Goal: Information Seeking & Learning: Learn about a topic

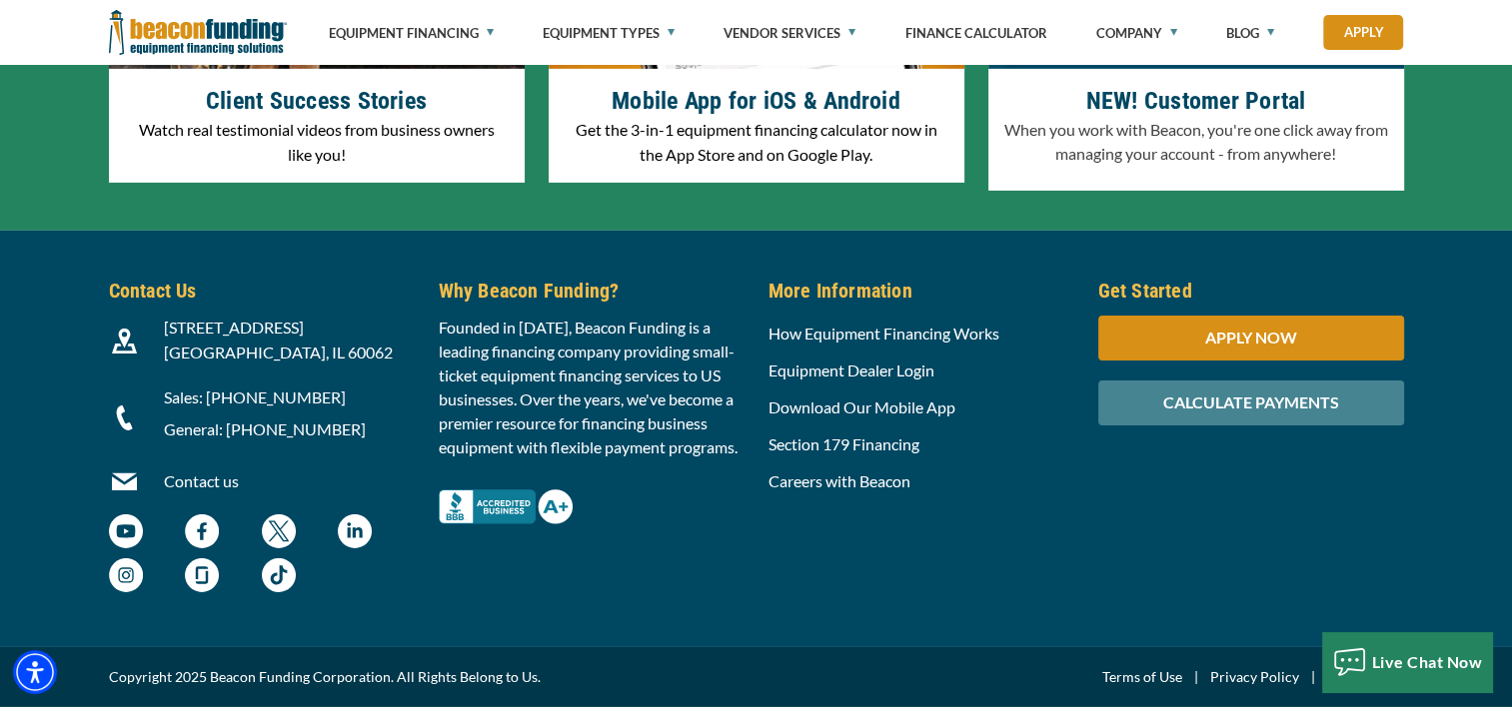
scroll to position [6483, 0]
click at [120, 344] on img at bounding box center [124, 341] width 25 height 25
click at [244, 340] on div "3400 Dundee Rd, Suite 180 Northbrook, IL 60062" at bounding box center [289, 341] width 275 height 50
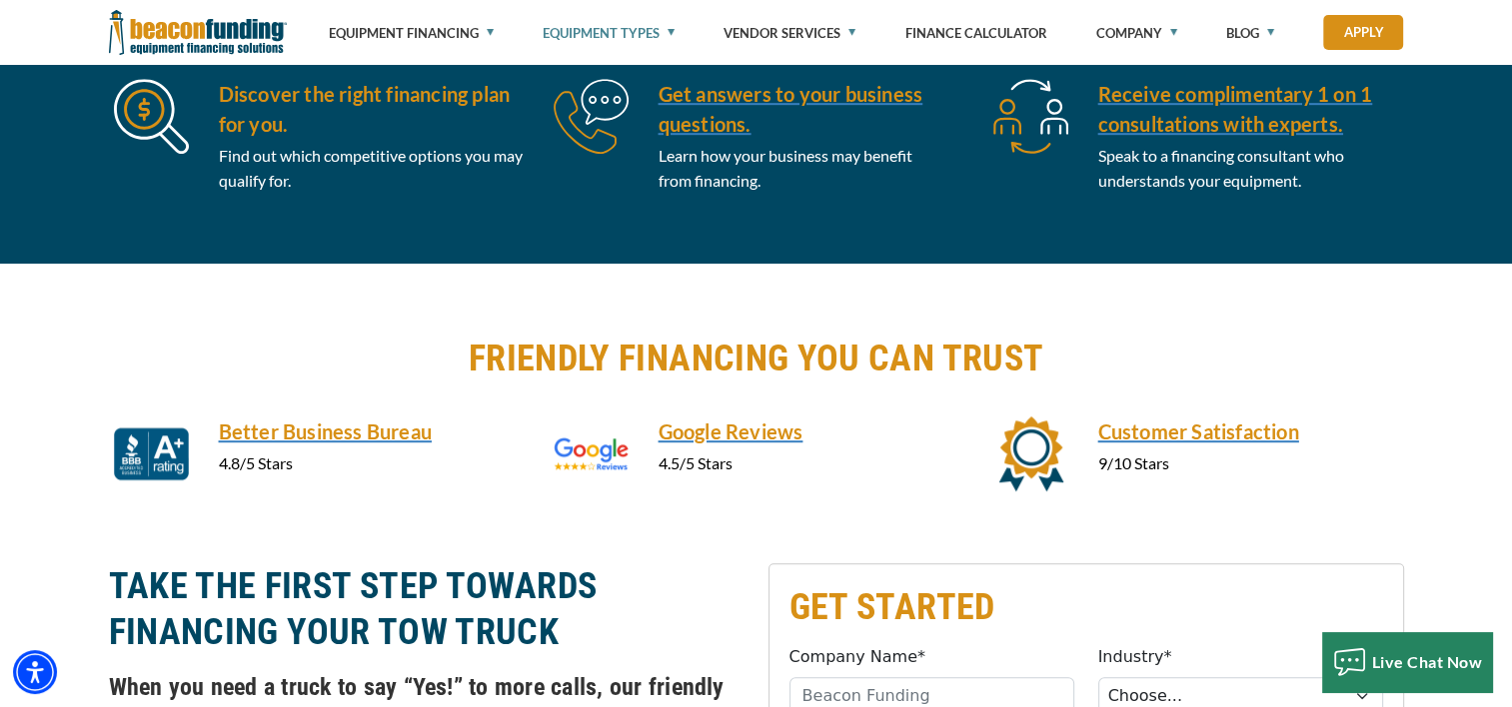
scroll to position [899, 0]
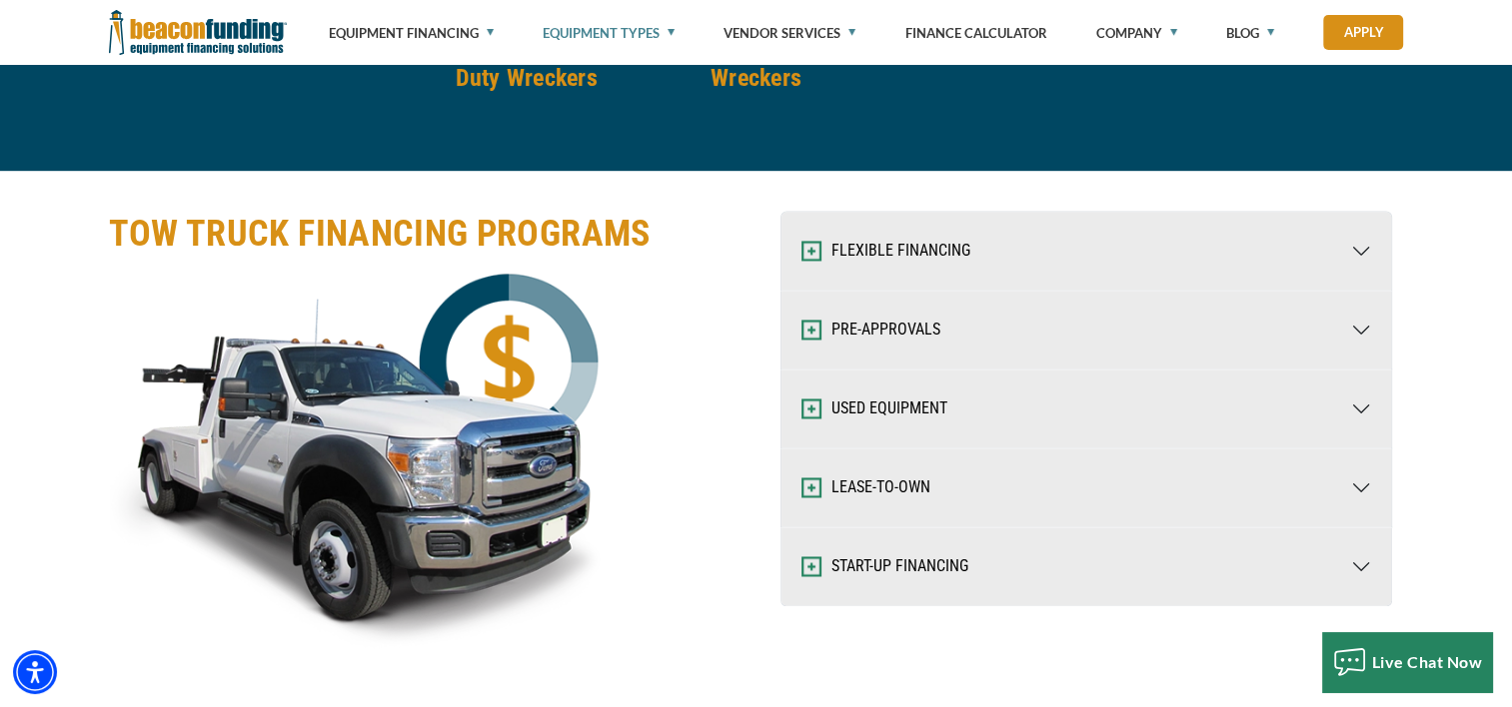
scroll to position [3097, 0]
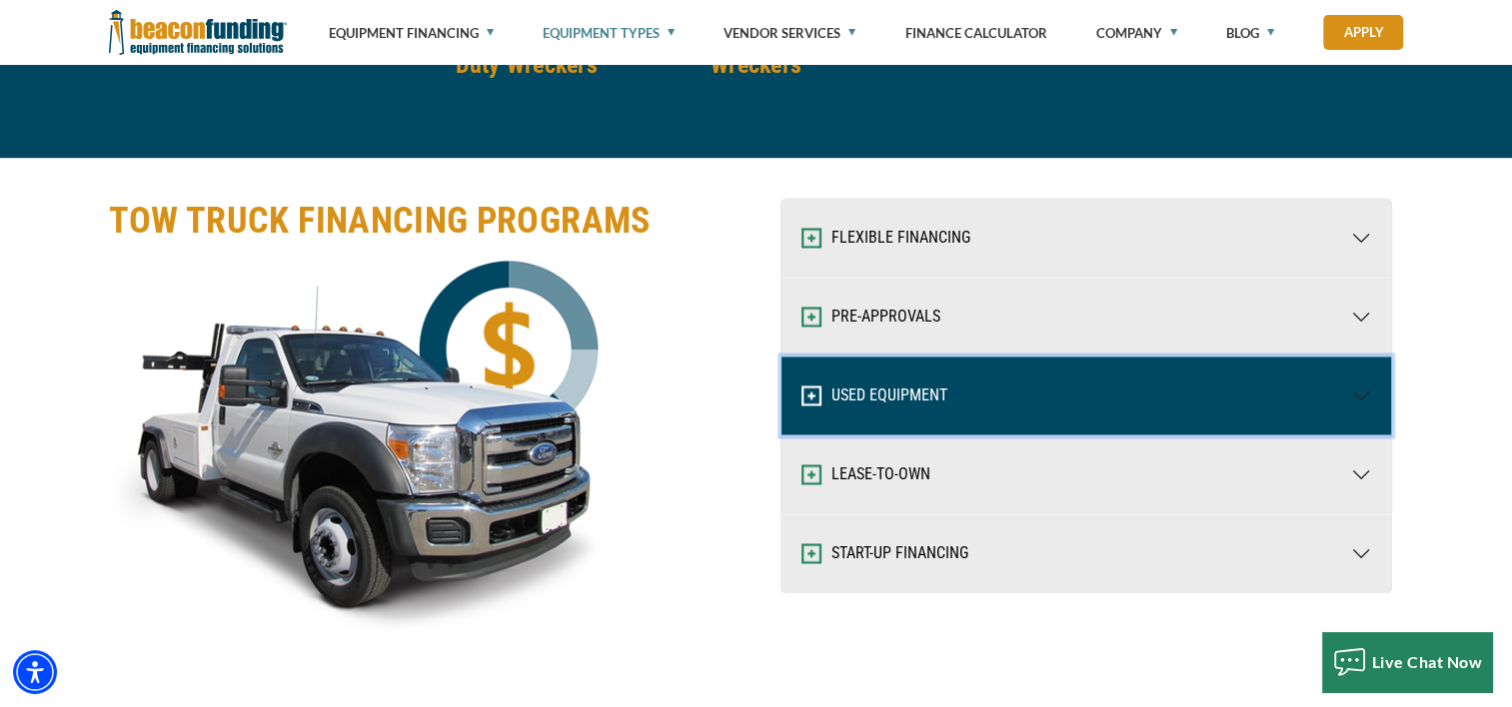
click at [1343, 385] on button "USED EQUIPMENT" at bounding box center [1086, 396] width 610 height 78
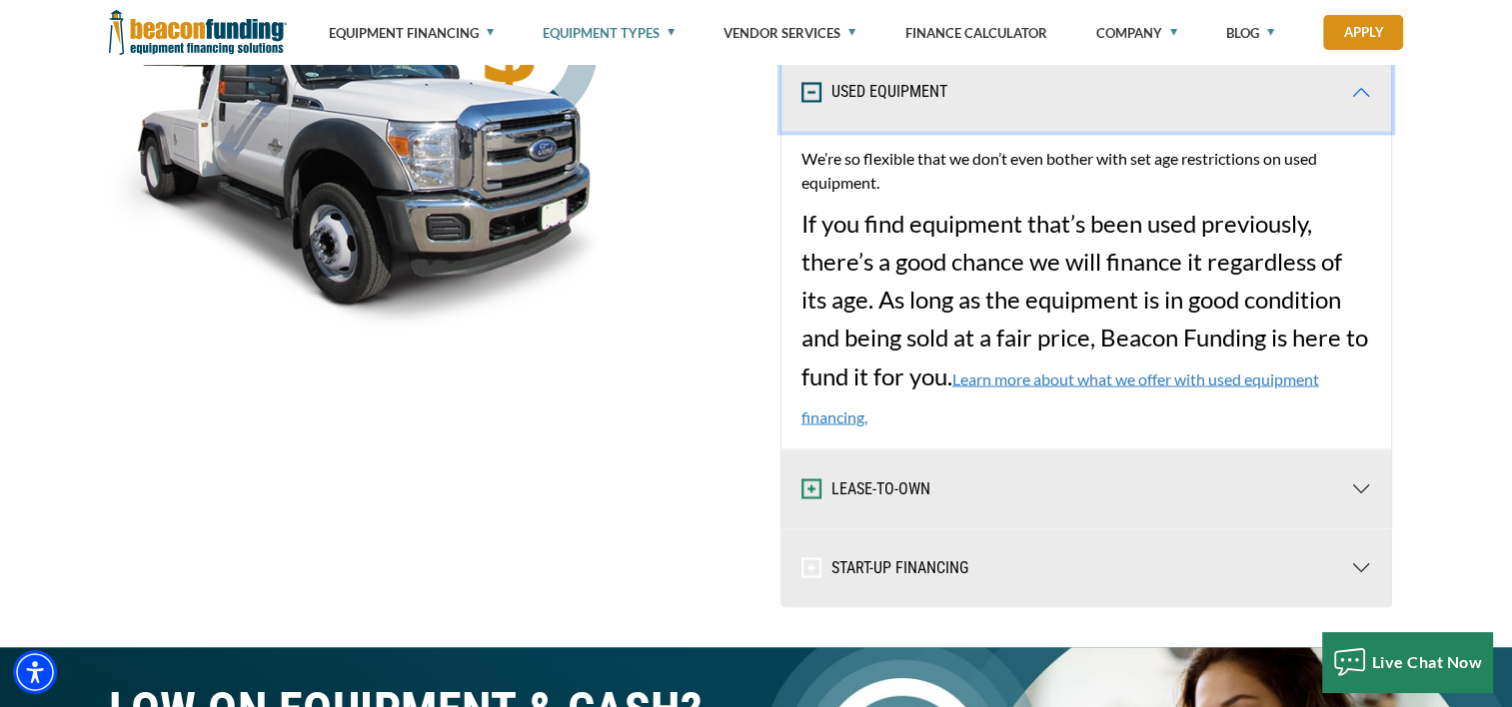
scroll to position [3297, 0]
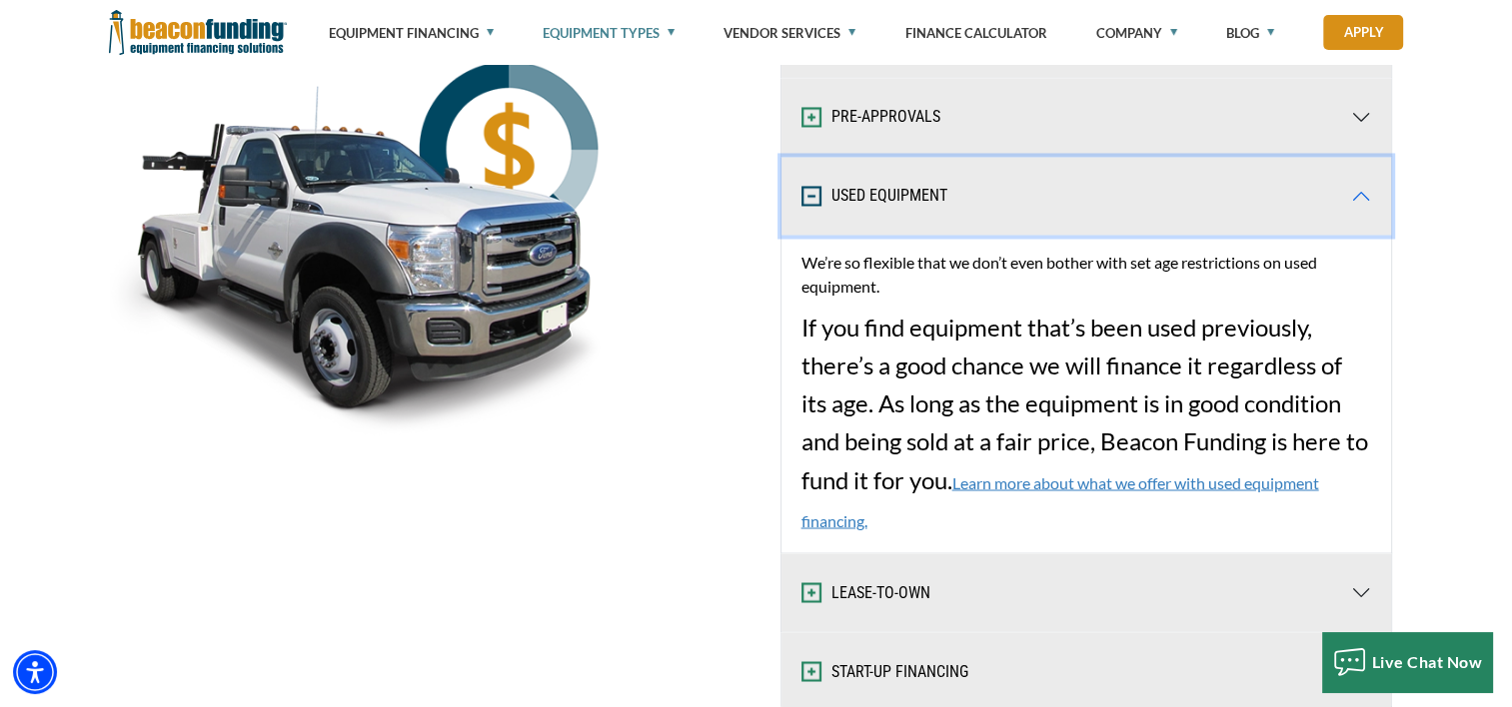
click at [1359, 184] on button "USED EQUIPMENT" at bounding box center [1086, 196] width 610 height 78
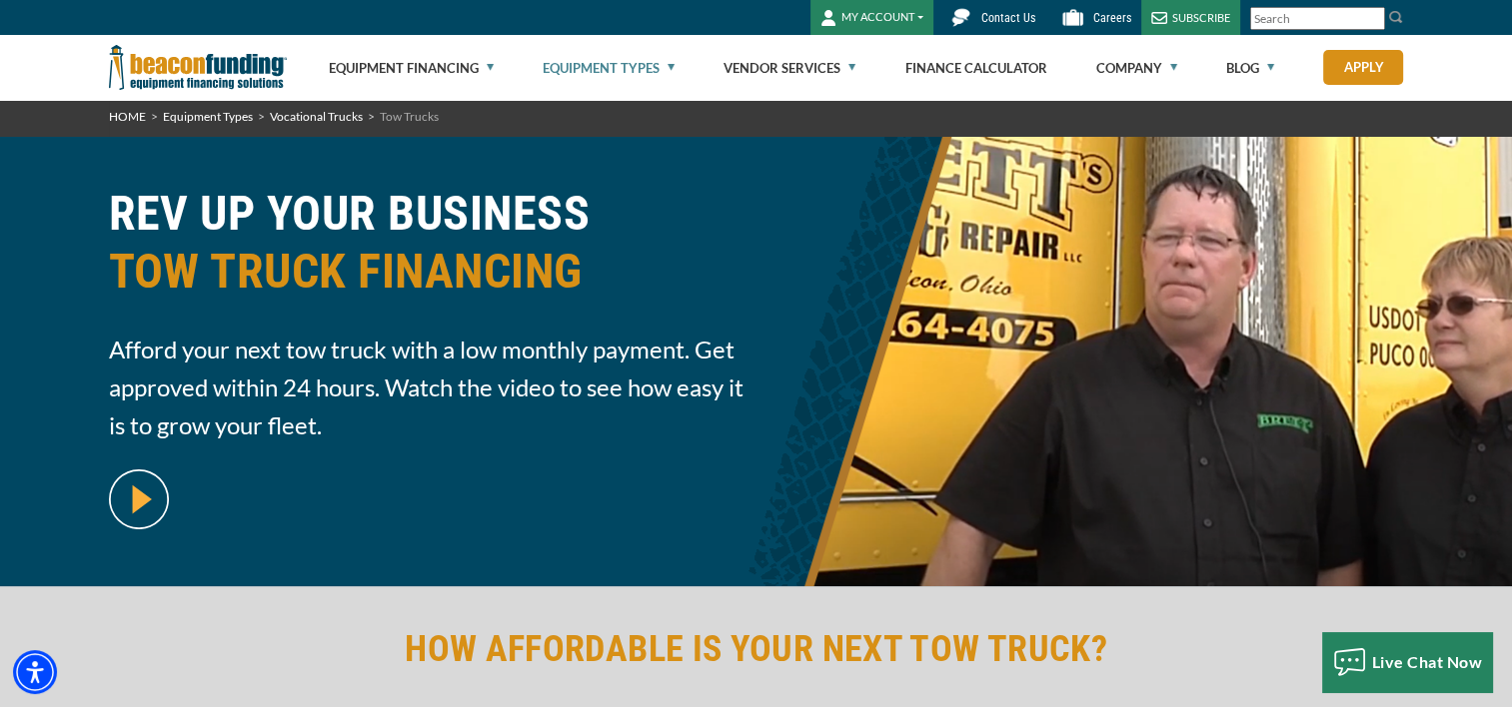
scroll to position [0, 0]
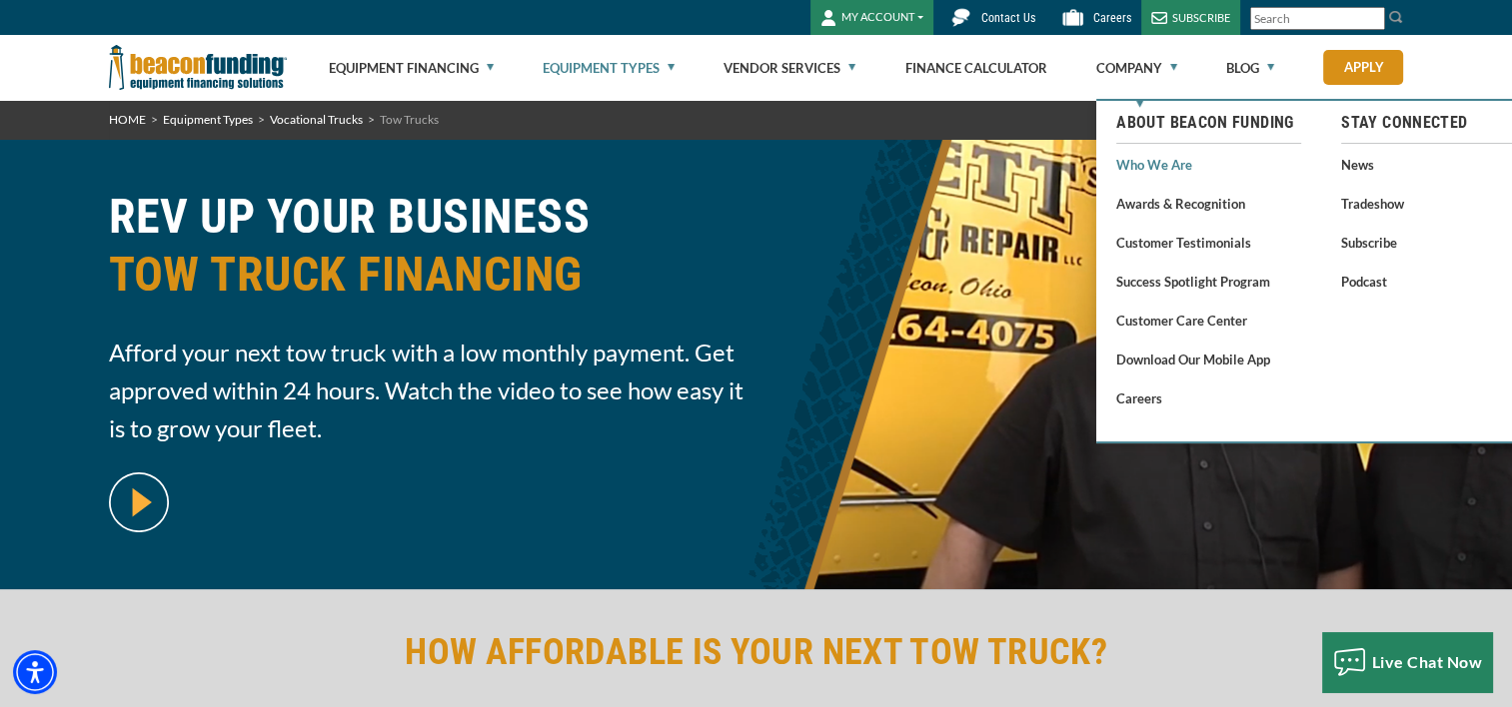
click at [1142, 165] on link "Who We Are" at bounding box center [1208, 164] width 185 height 25
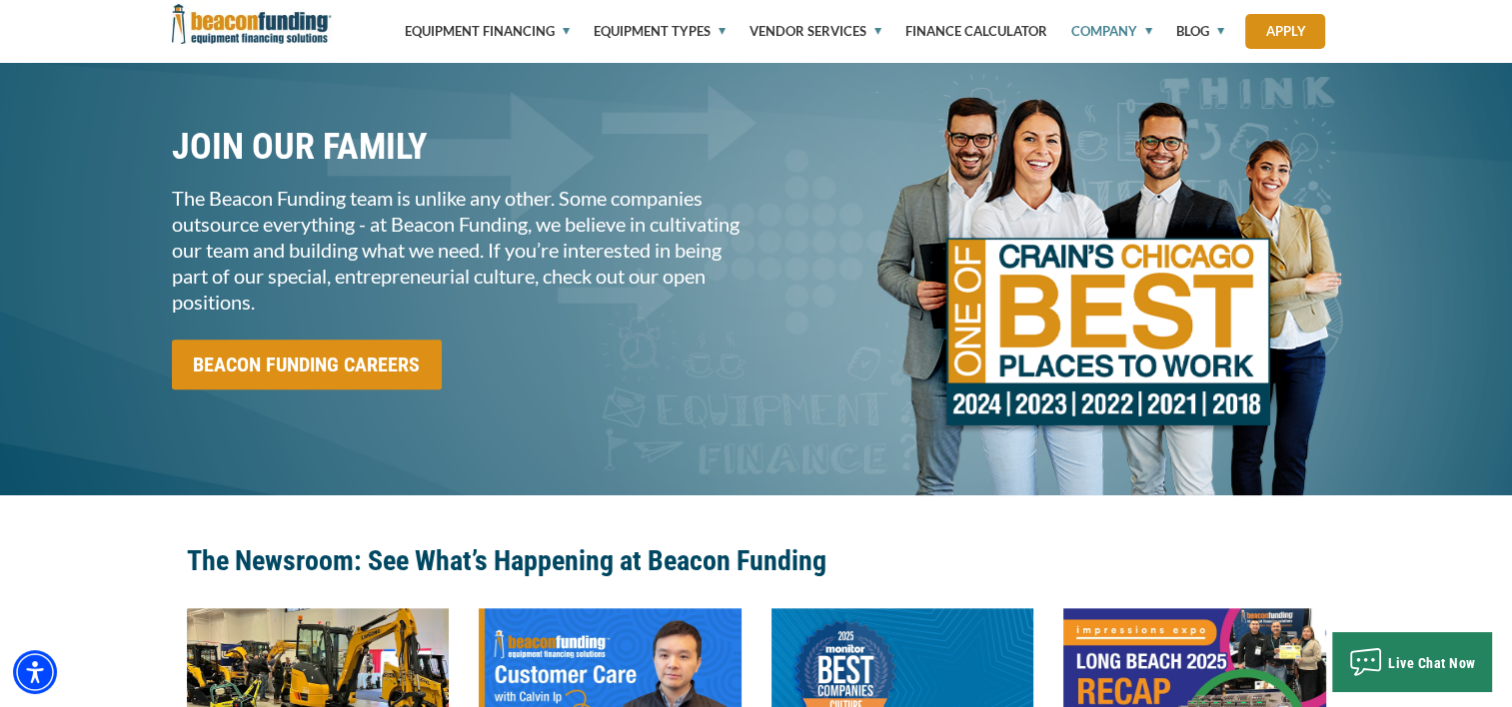
scroll to position [1599, 0]
